Goal: Complete application form

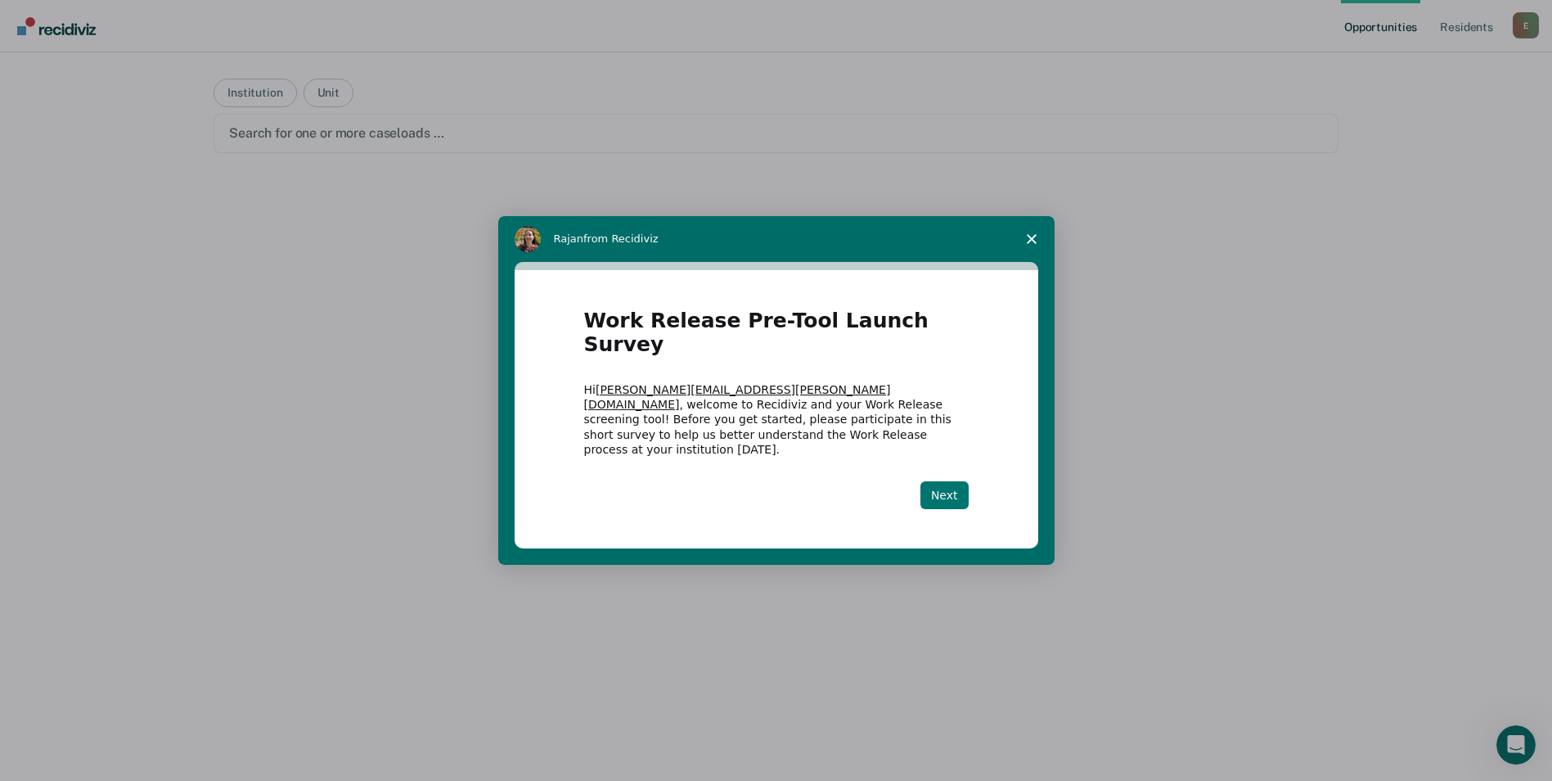
click at [946, 481] on button "Next" at bounding box center [944, 495] width 48 height 28
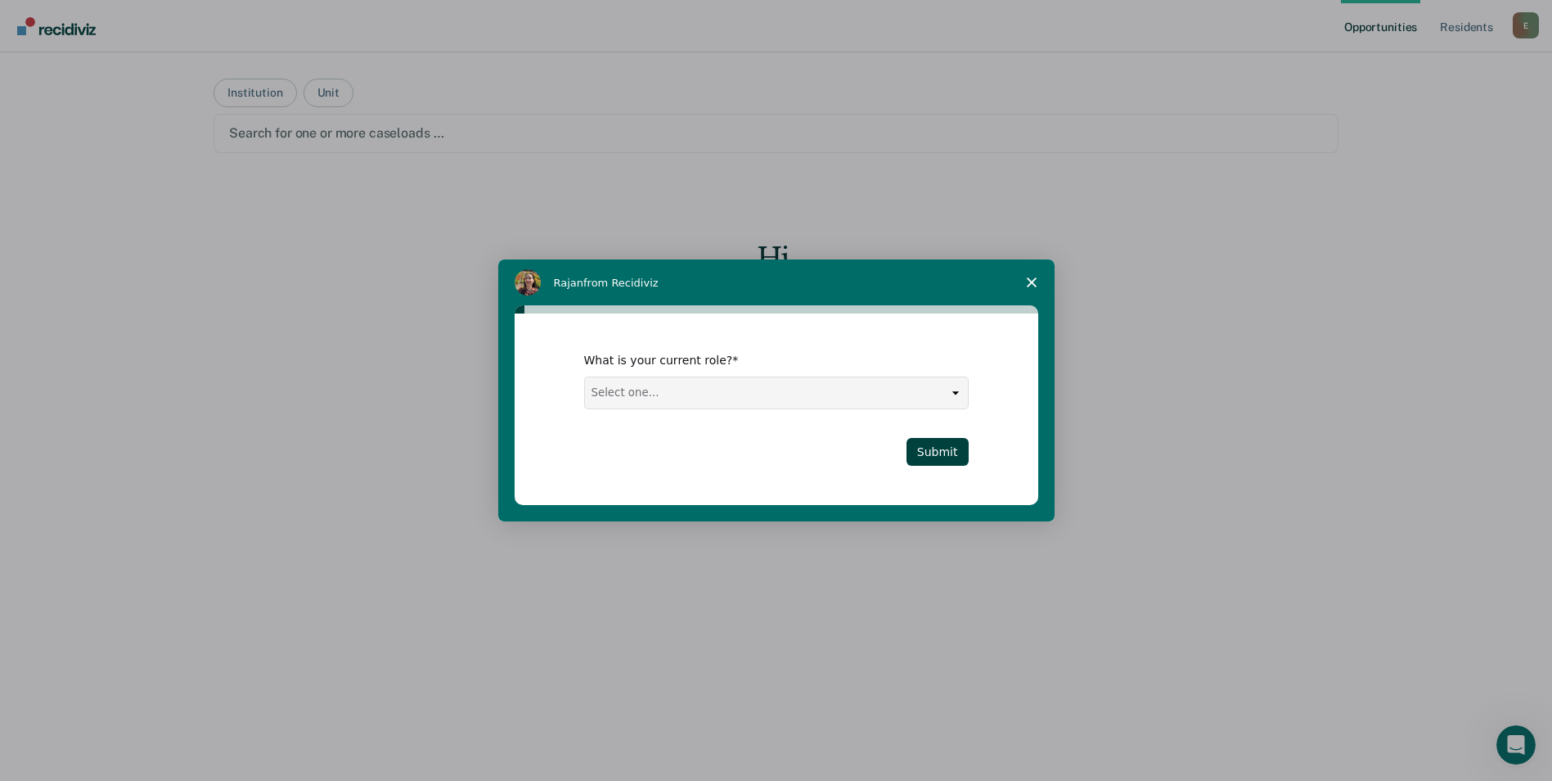
click at [955, 395] on select "Select one... Case Manager FUM Assistant [PERSON_NAME] [PERSON_NAME]" at bounding box center [776, 392] width 383 height 31
select select "Case Manager"
click at [585, 377] on select "Select one... Case Manager FUM Assistant [PERSON_NAME] [PERSON_NAME]" at bounding box center [776, 392] width 383 height 31
click at [938, 448] on button "Submit" at bounding box center [938, 452] width 62 height 28
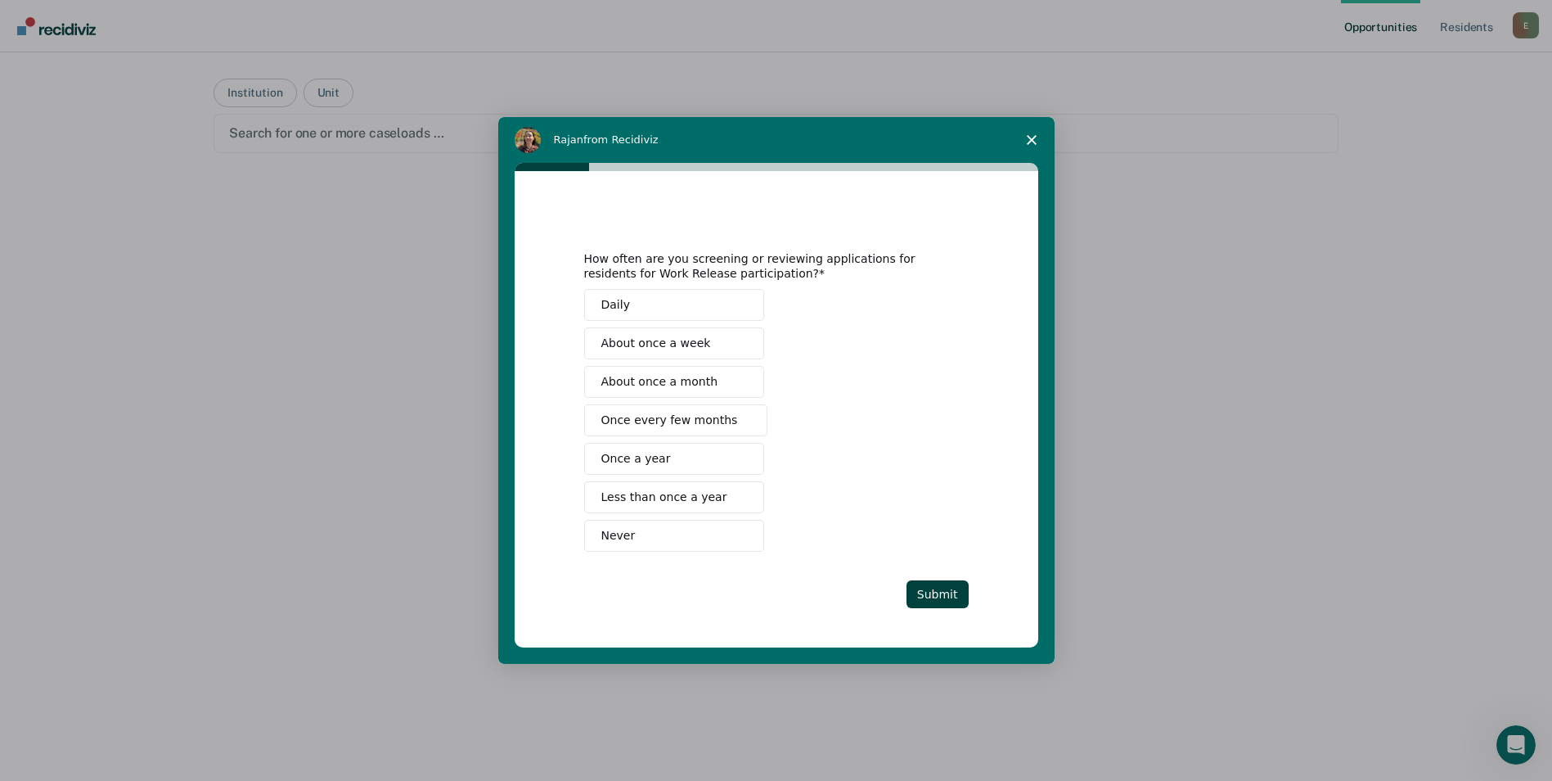
click at [616, 536] on span "Never" at bounding box center [618, 535] width 34 height 17
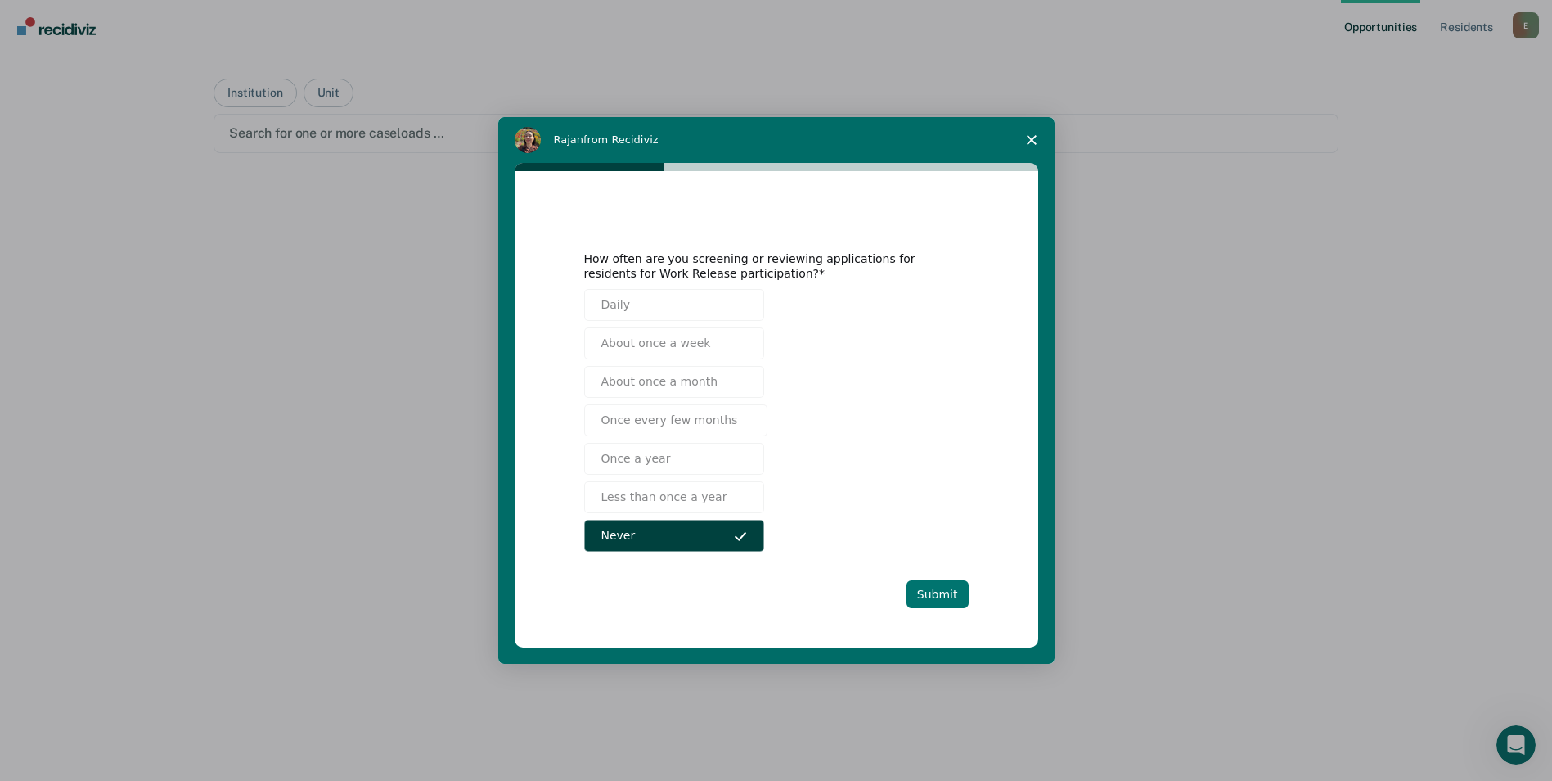
click at [937, 590] on button "Submit" at bounding box center [938, 594] width 62 height 28
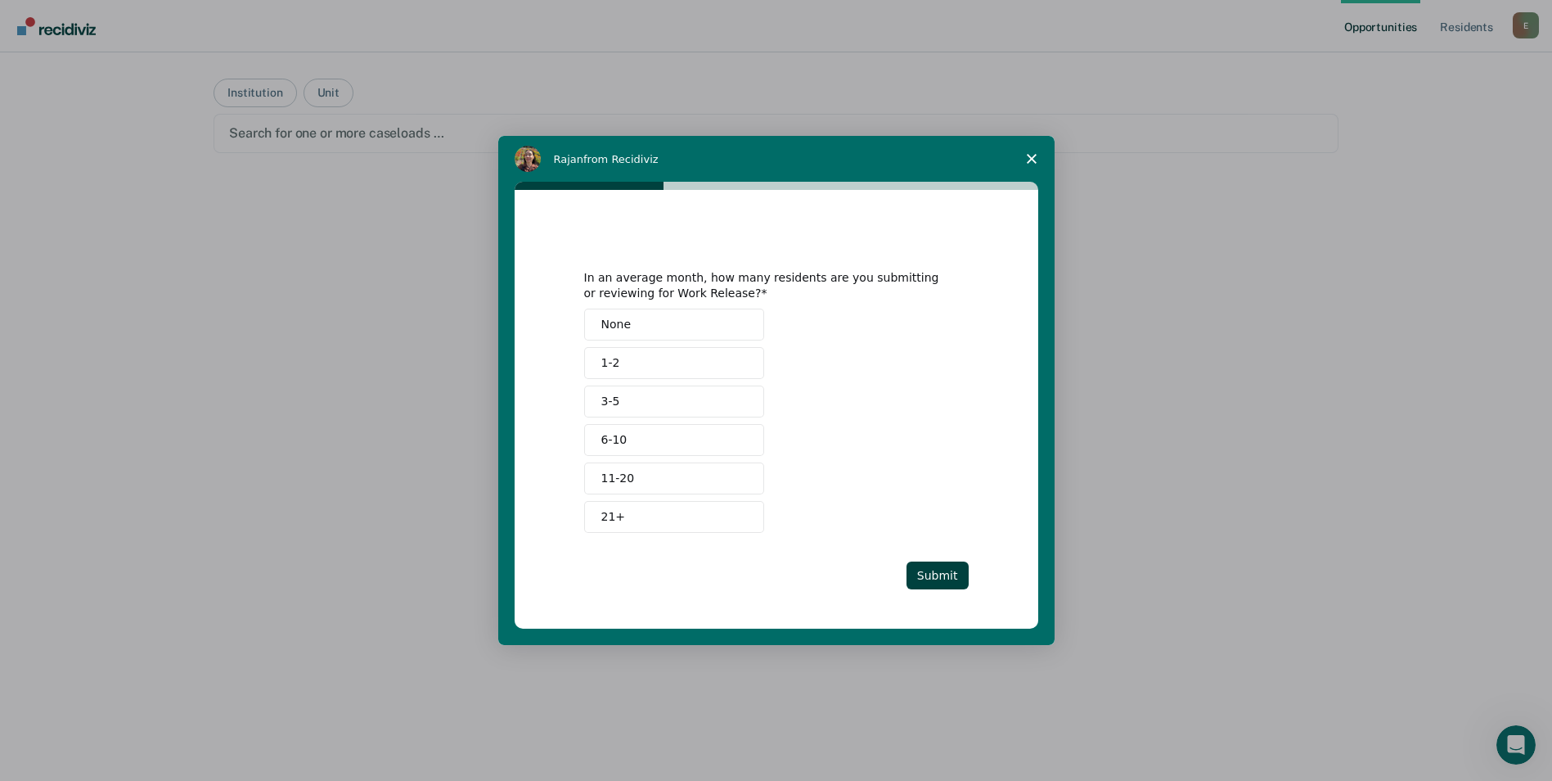
click at [618, 316] on span "None" at bounding box center [616, 324] width 30 height 17
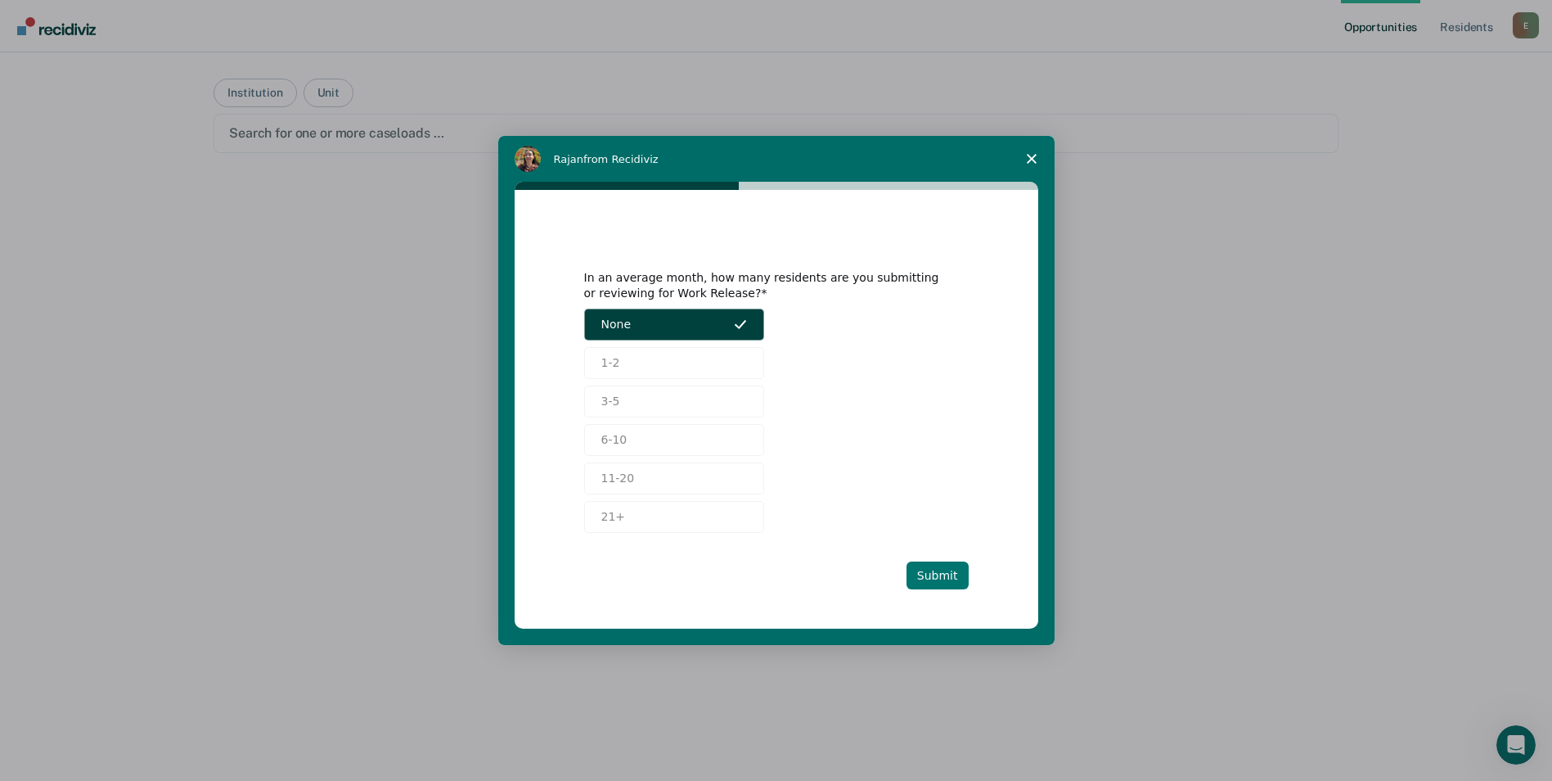
click at [929, 571] on button "Submit" at bounding box center [938, 575] width 62 height 28
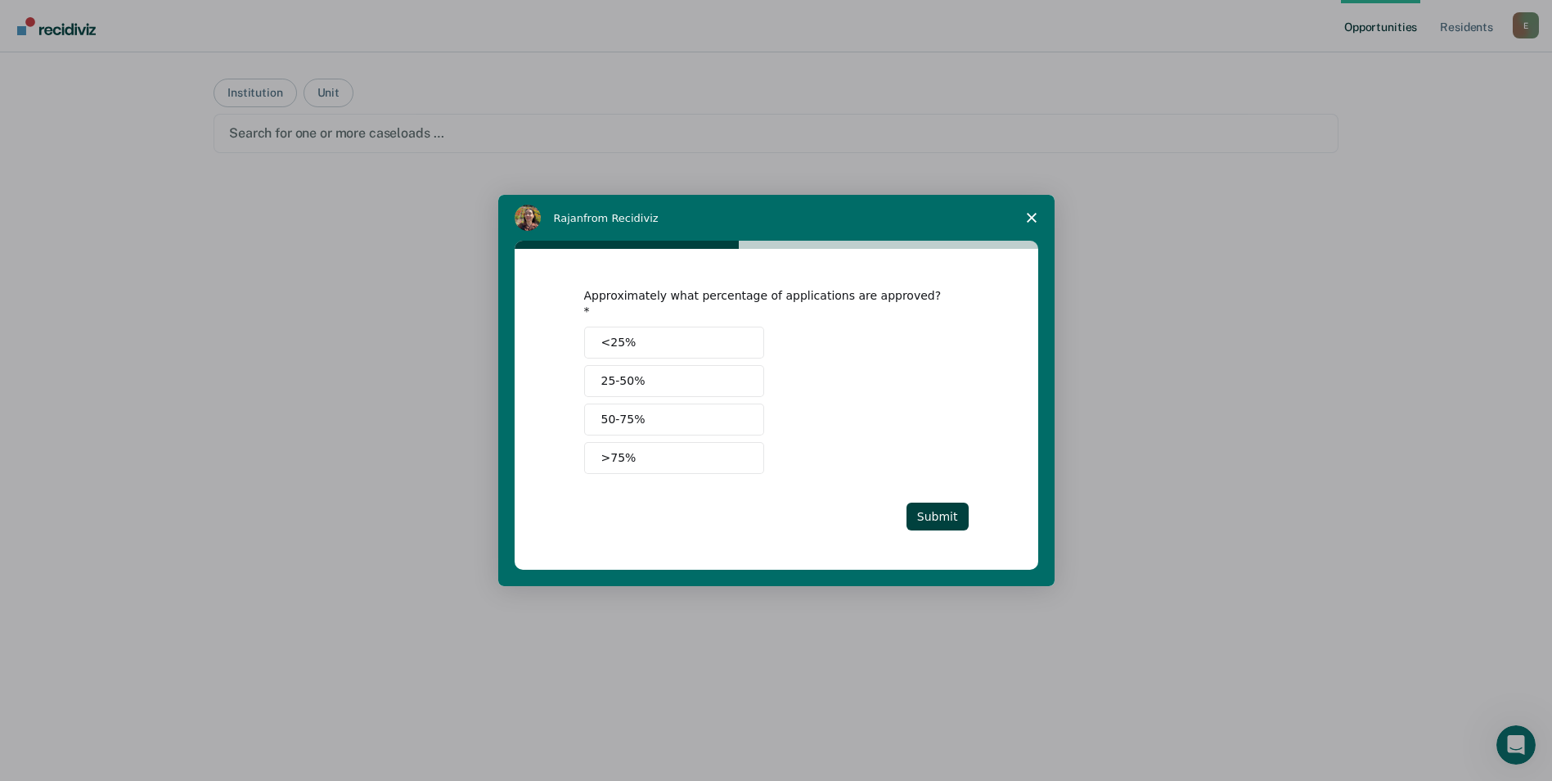
click at [646, 331] on button "<25%" at bounding box center [674, 342] width 180 height 32
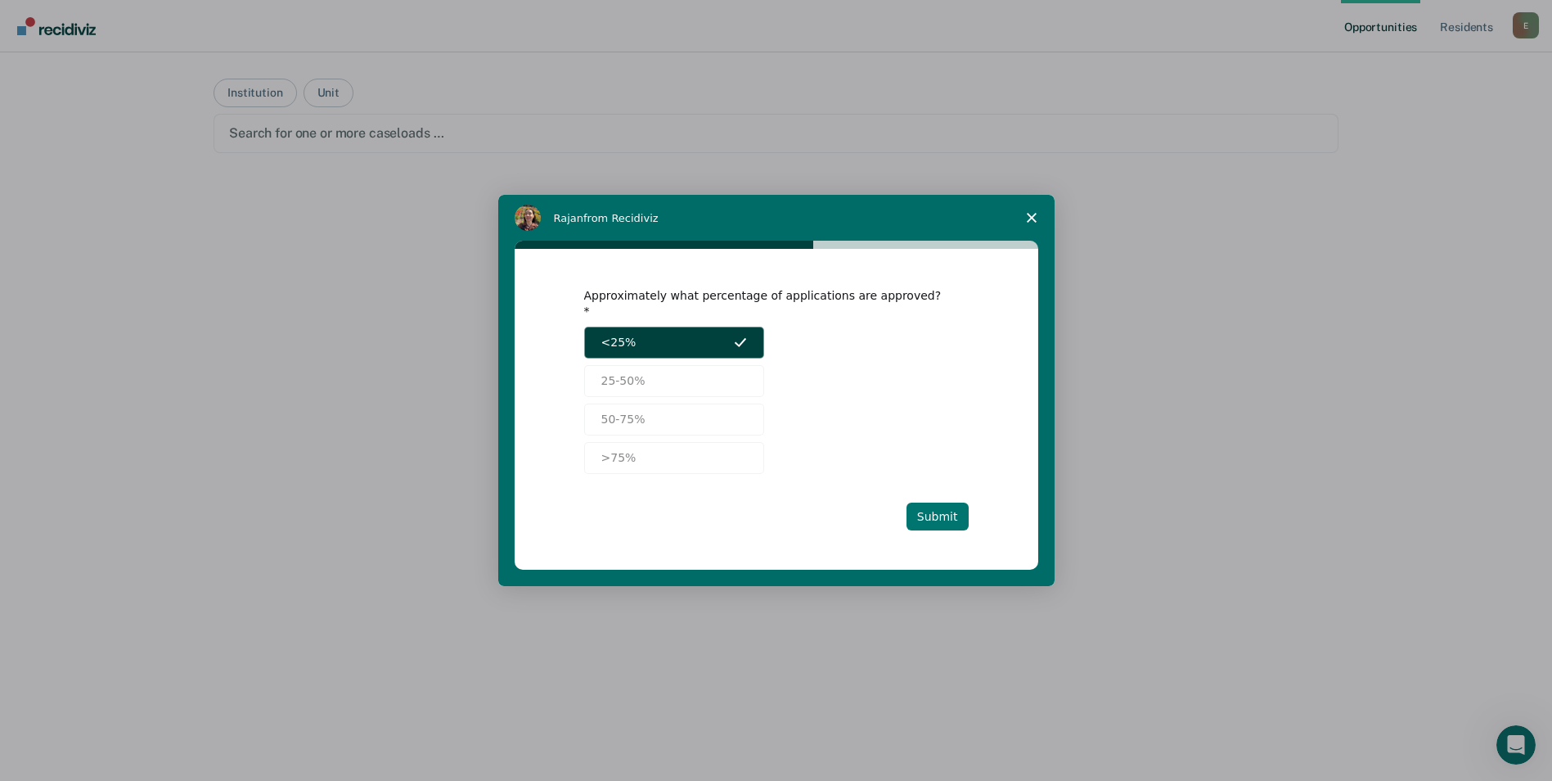
click at [936, 509] on button "Submit" at bounding box center [938, 516] width 62 height 28
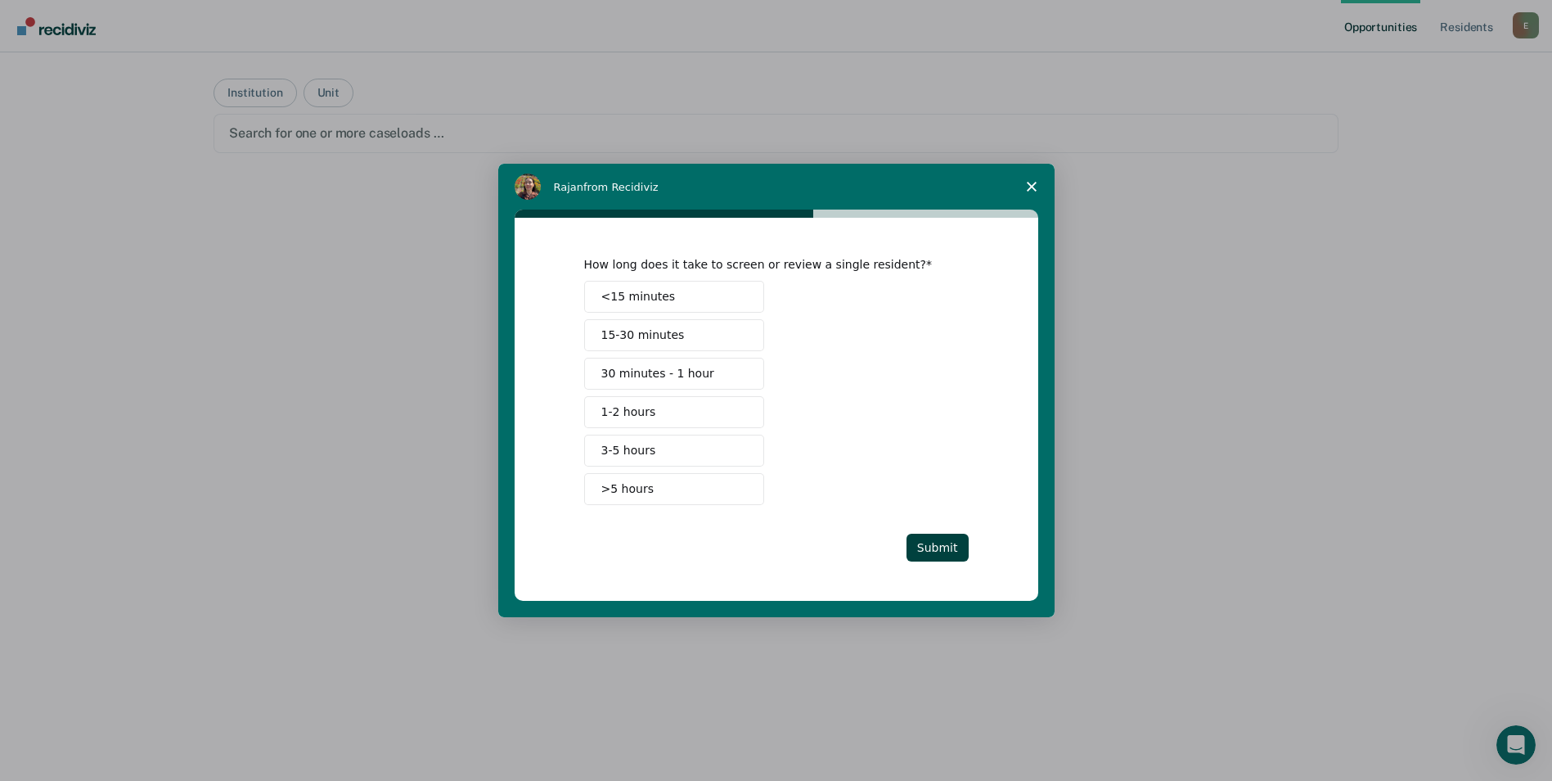
click at [641, 294] on span "<15 minutes" at bounding box center [638, 296] width 74 height 17
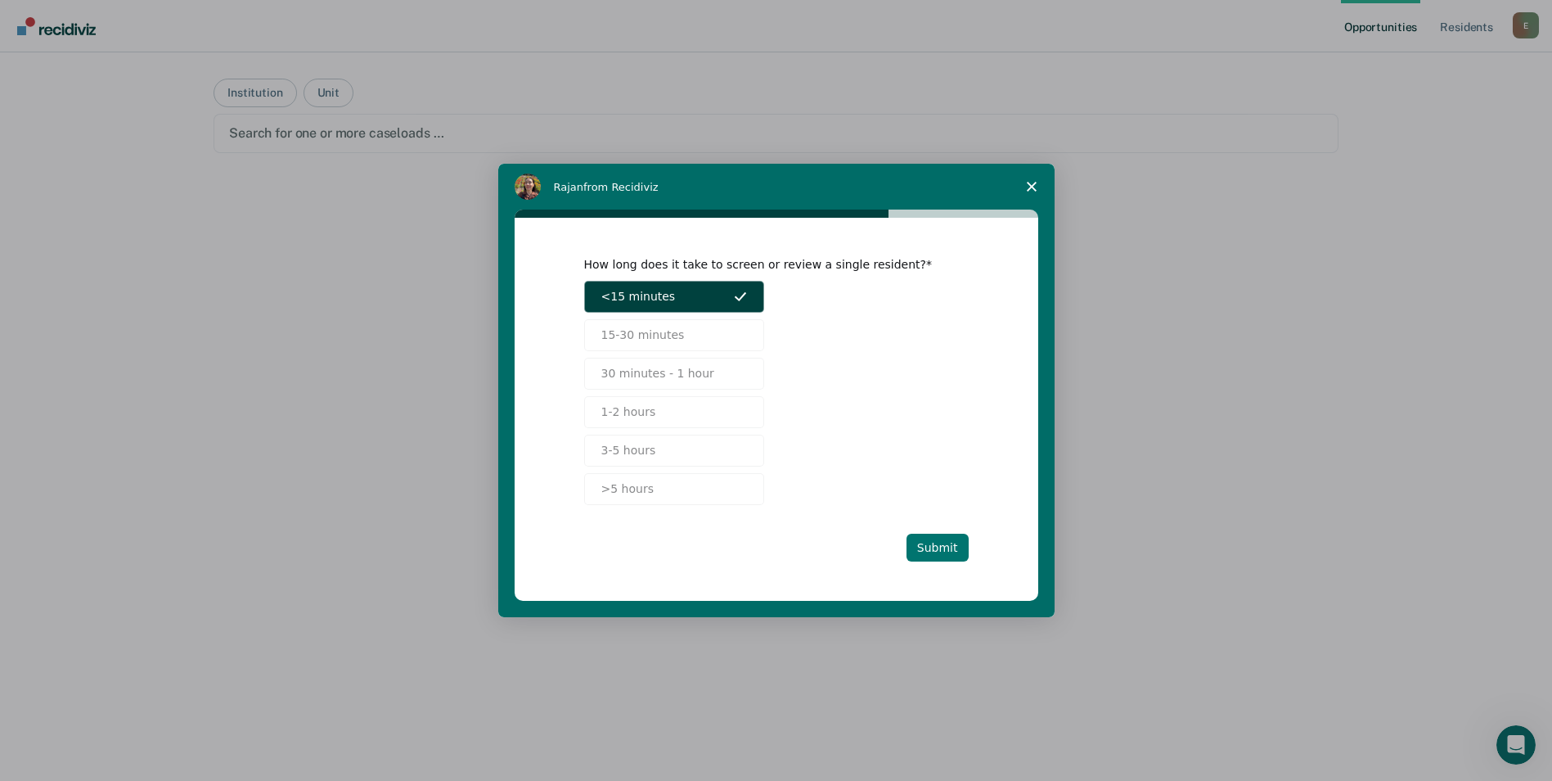
click at [934, 543] on button "Submit" at bounding box center [938, 547] width 62 height 28
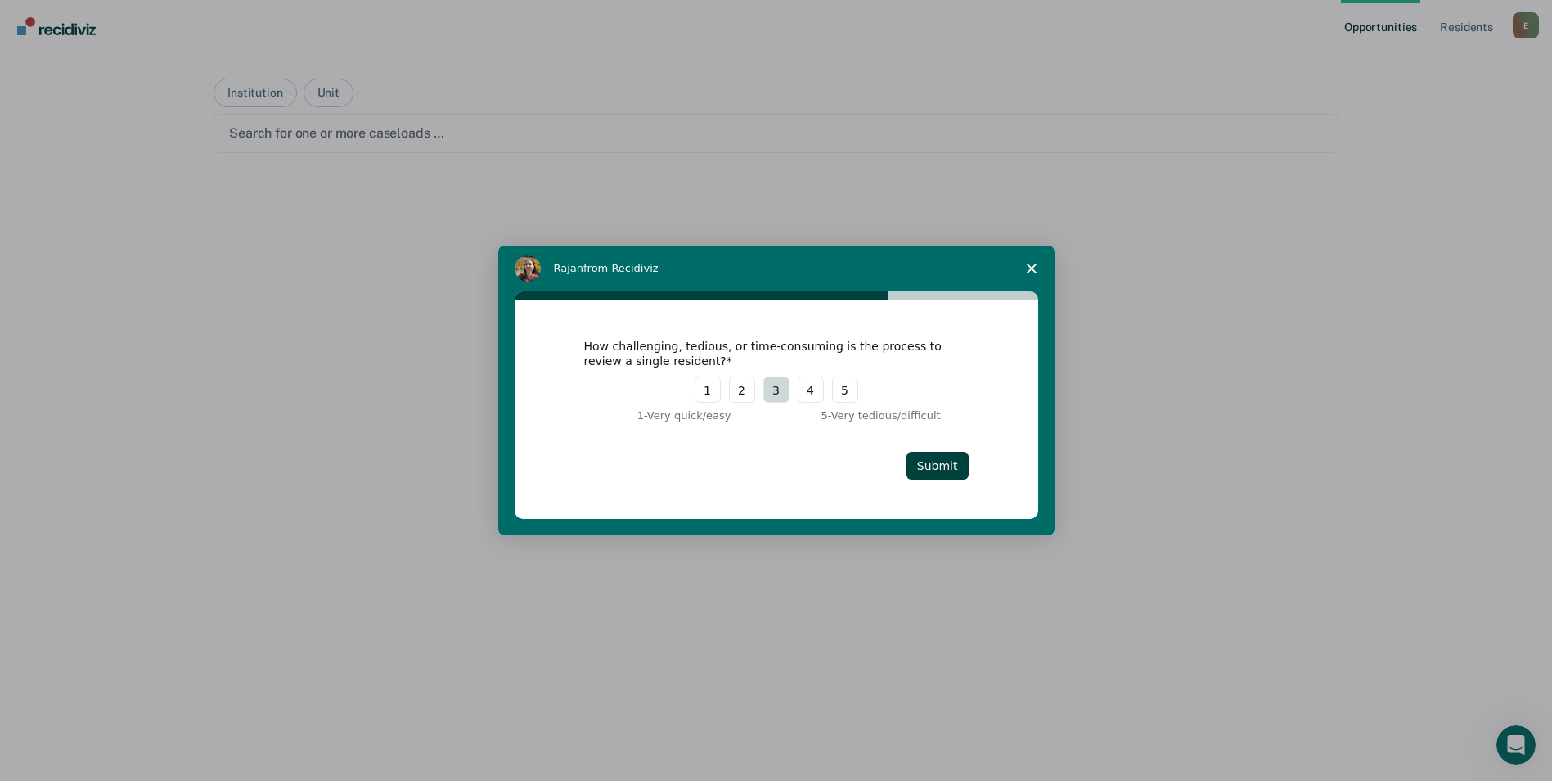
click at [776, 387] on button "3" at bounding box center [776, 389] width 26 height 26
click at [945, 457] on button "Submit" at bounding box center [938, 466] width 62 height 28
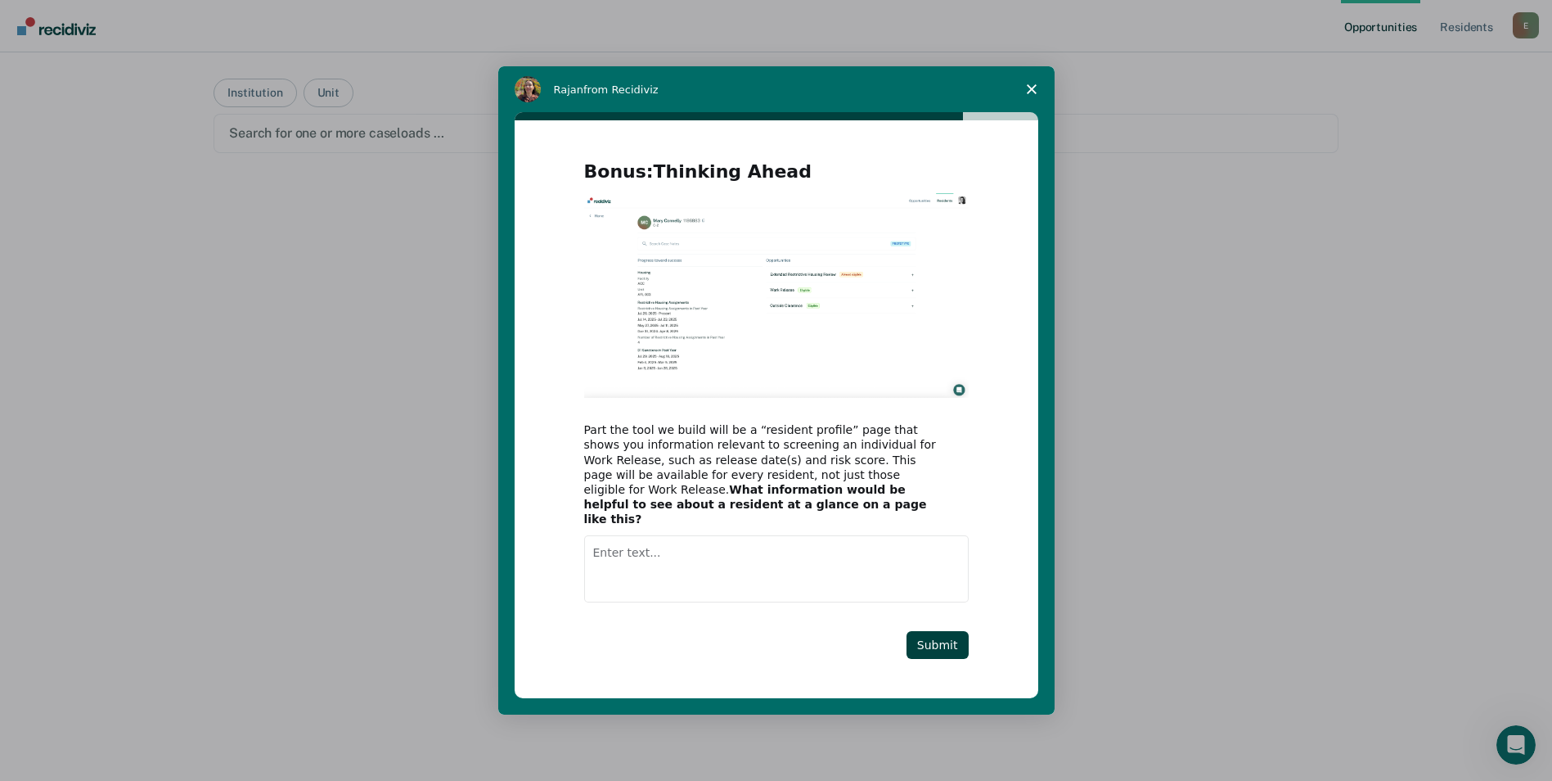
click at [668, 541] on textarea "Enter text..." at bounding box center [776, 568] width 385 height 67
type textarea "Unknown at this time"
click at [941, 631] on button "Submit" at bounding box center [938, 645] width 62 height 28
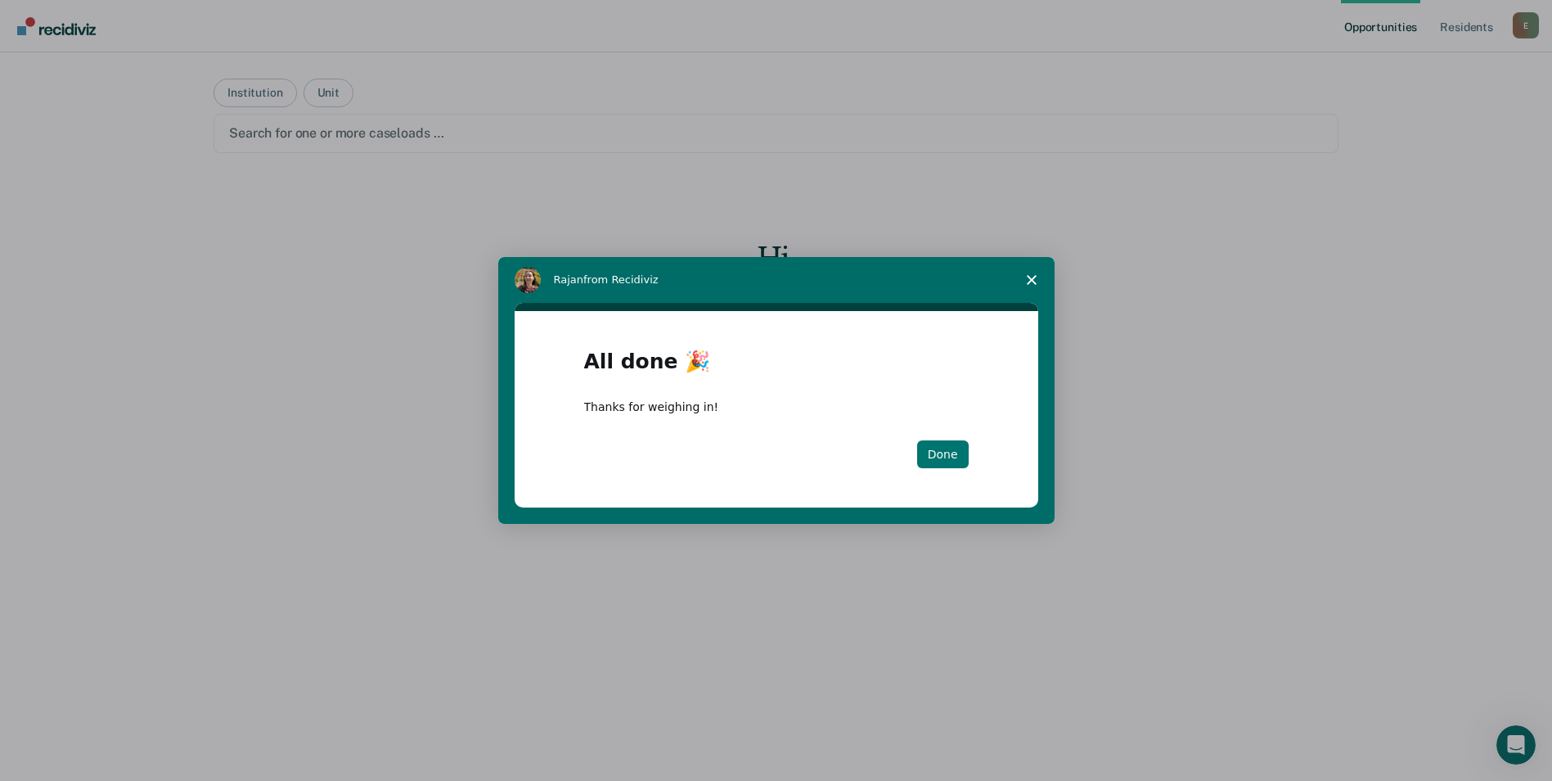
click at [943, 452] on button "Done" at bounding box center [943, 454] width 52 height 28
